Goal: Task Accomplishment & Management: Use online tool/utility

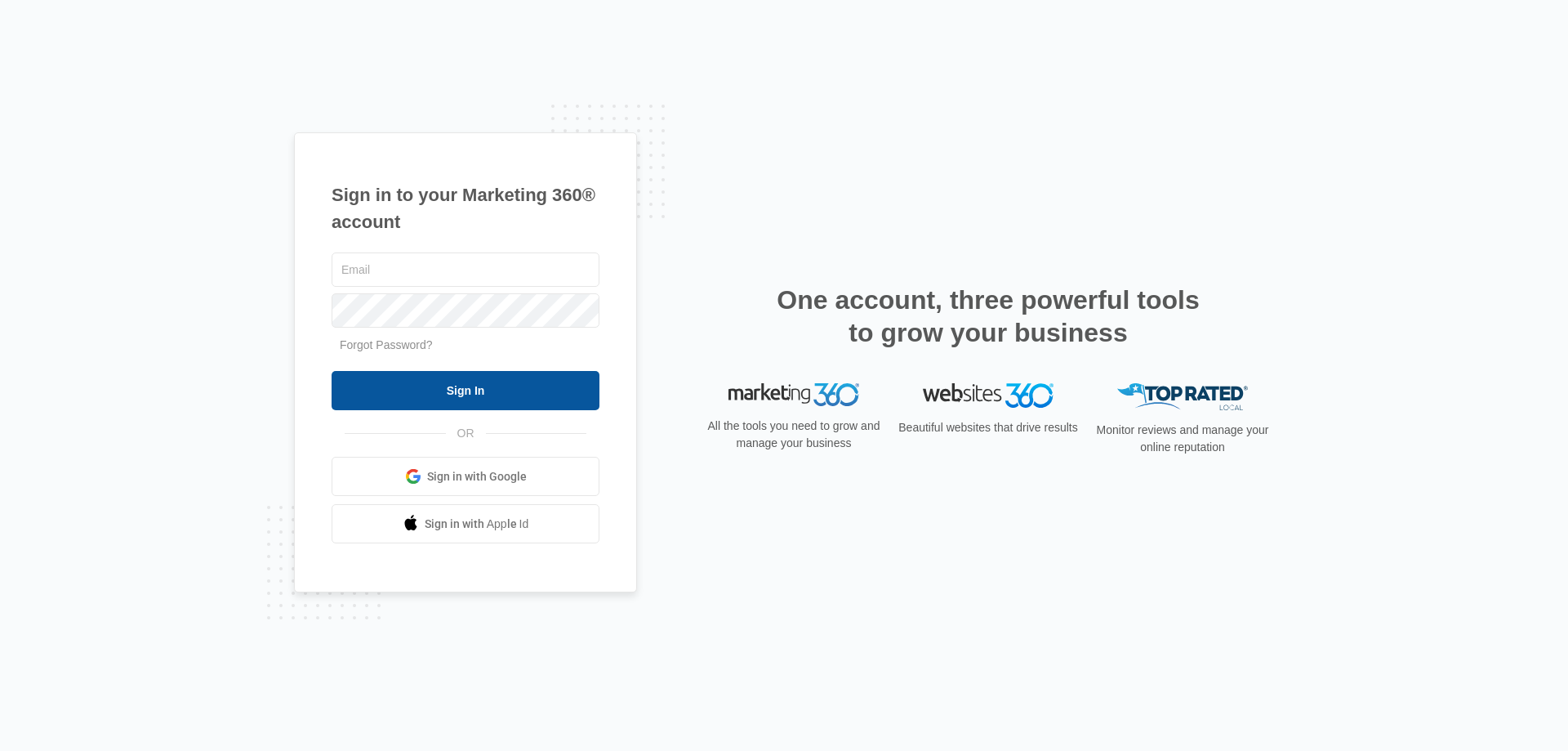
type input "[EMAIL_ADDRESS][DOMAIN_NAME]"
click at [471, 389] on input "Sign In" at bounding box center [465, 390] width 268 height 40
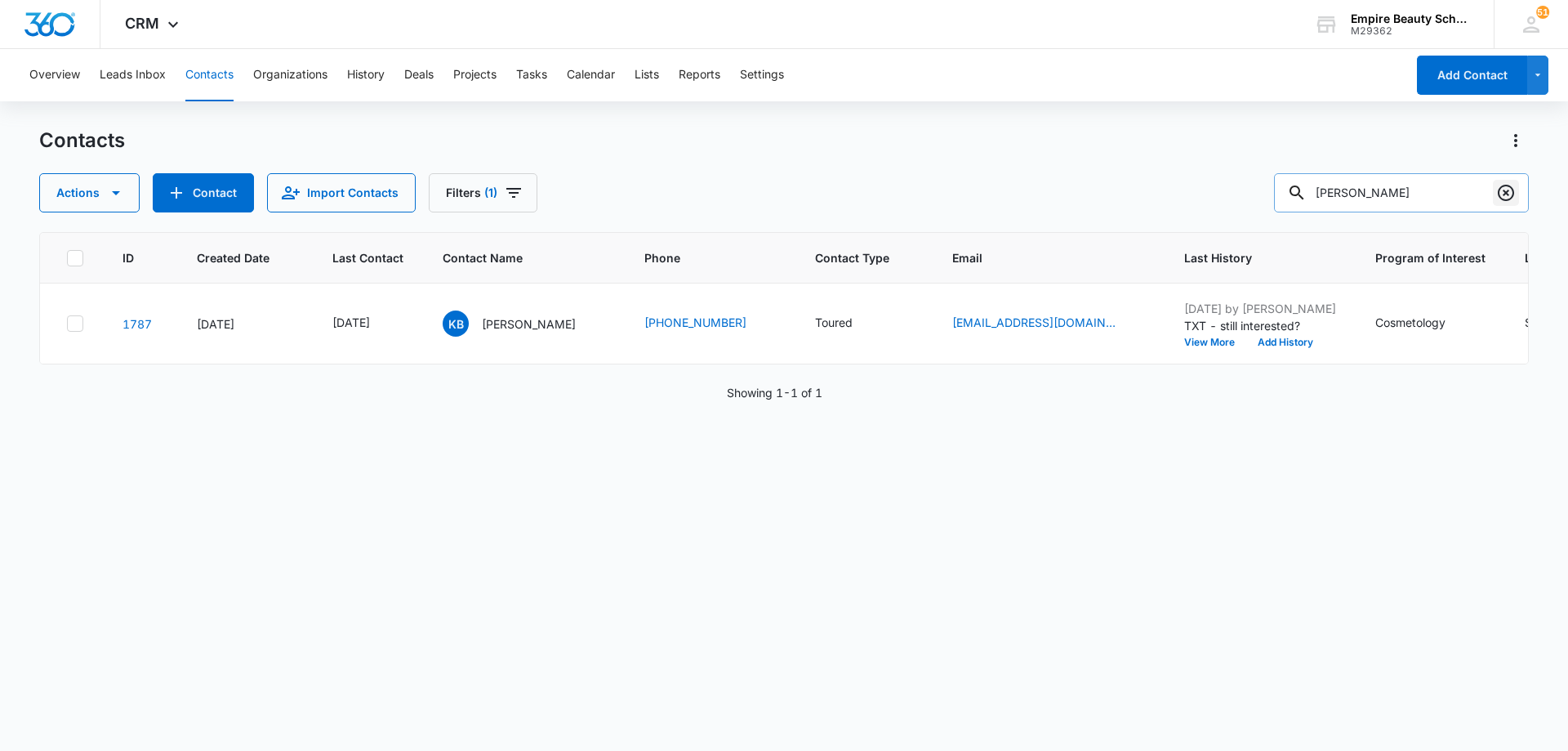
click at [1505, 189] on icon "Clear" at bounding box center [1505, 193] width 20 height 20
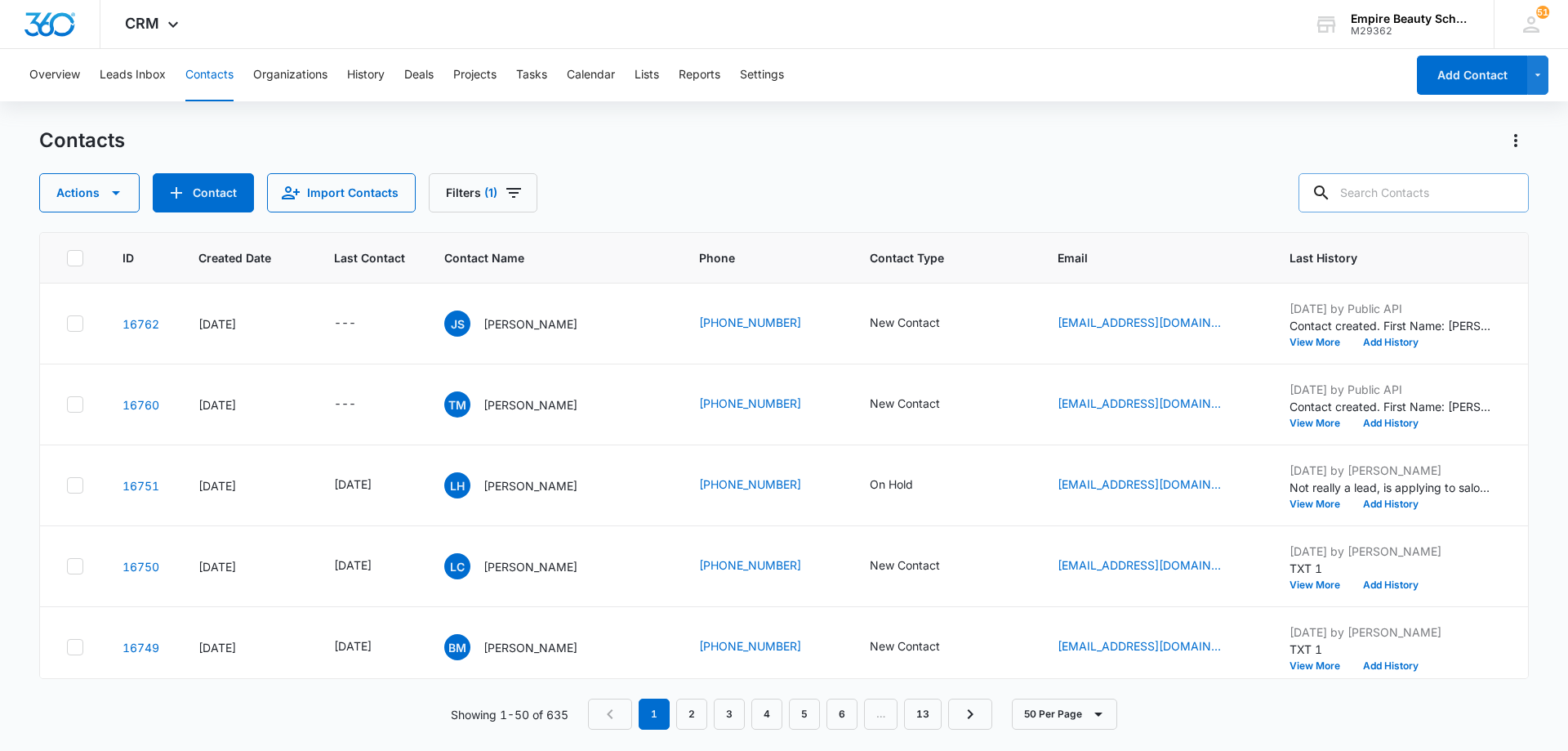
click at [655, 168] on div "Contacts Actions Contact Import Contacts Filters (1)" at bounding box center [784, 170] width 1489 height 85
